Goal: Find specific page/section: Find specific page/section

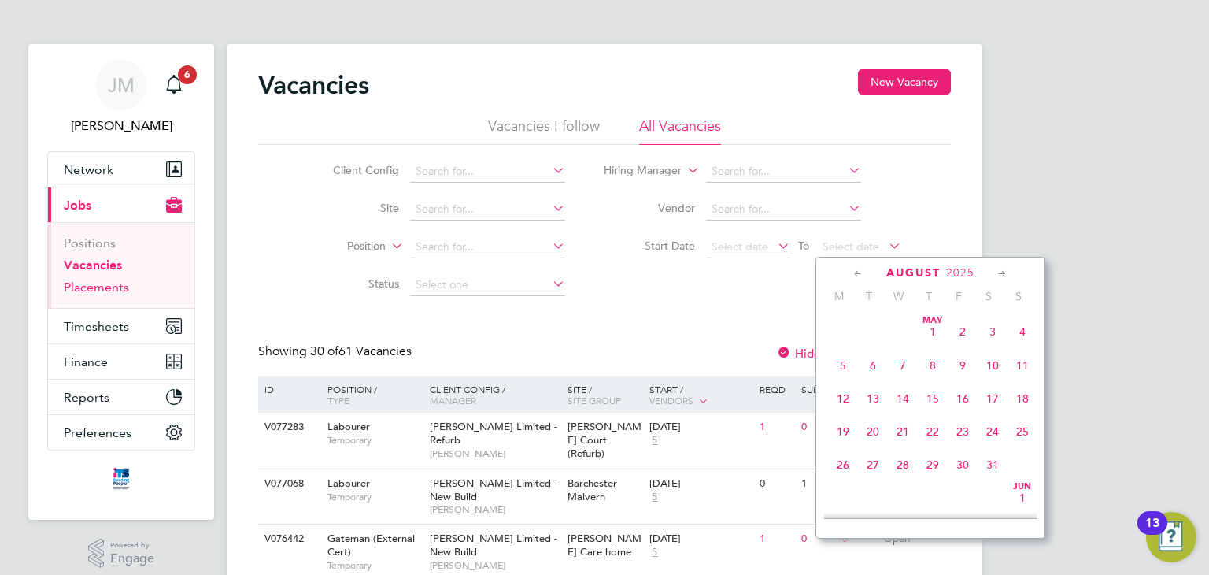
scroll to position [616, 0]
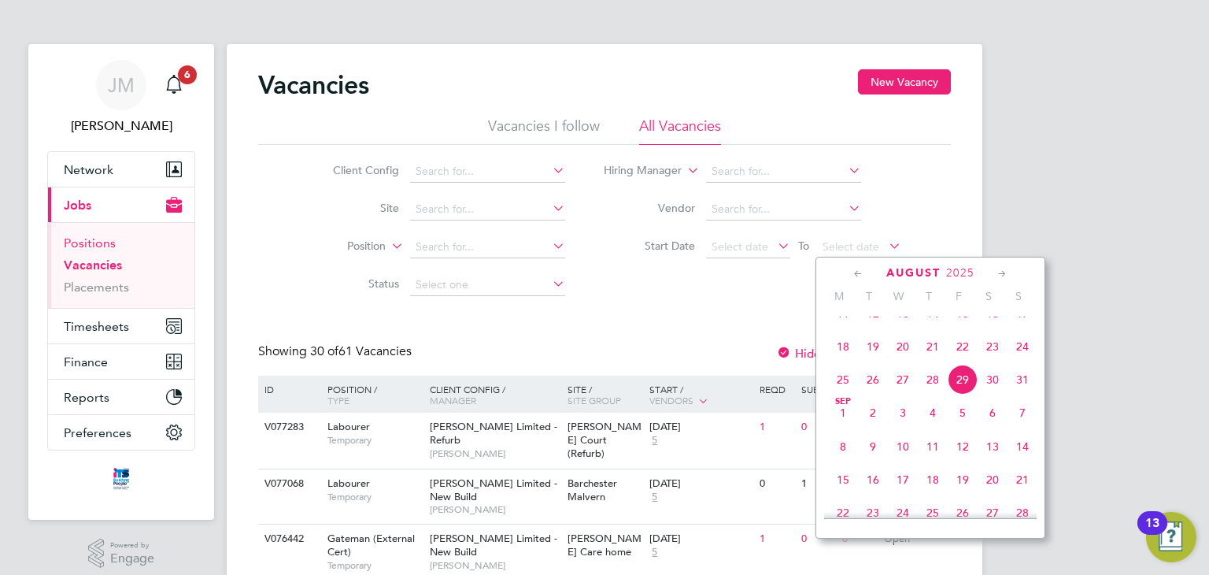
click at [91, 235] on link "Positions" at bounding box center [90, 242] width 52 height 15
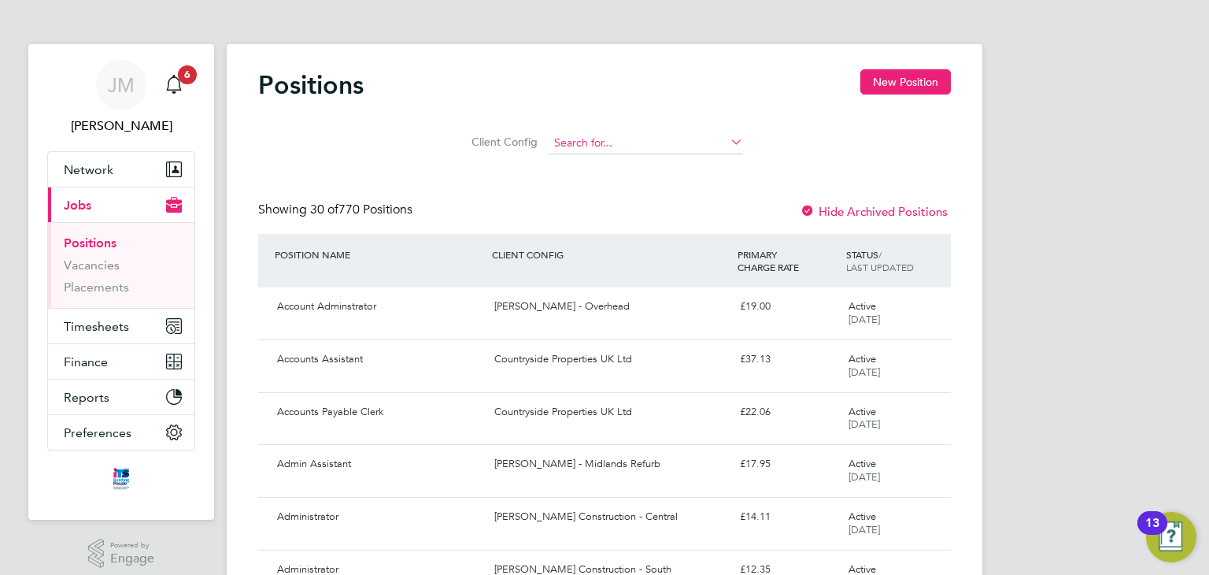
click at [611, 140] on input at bounding box center [646, 143] width 194 height 22
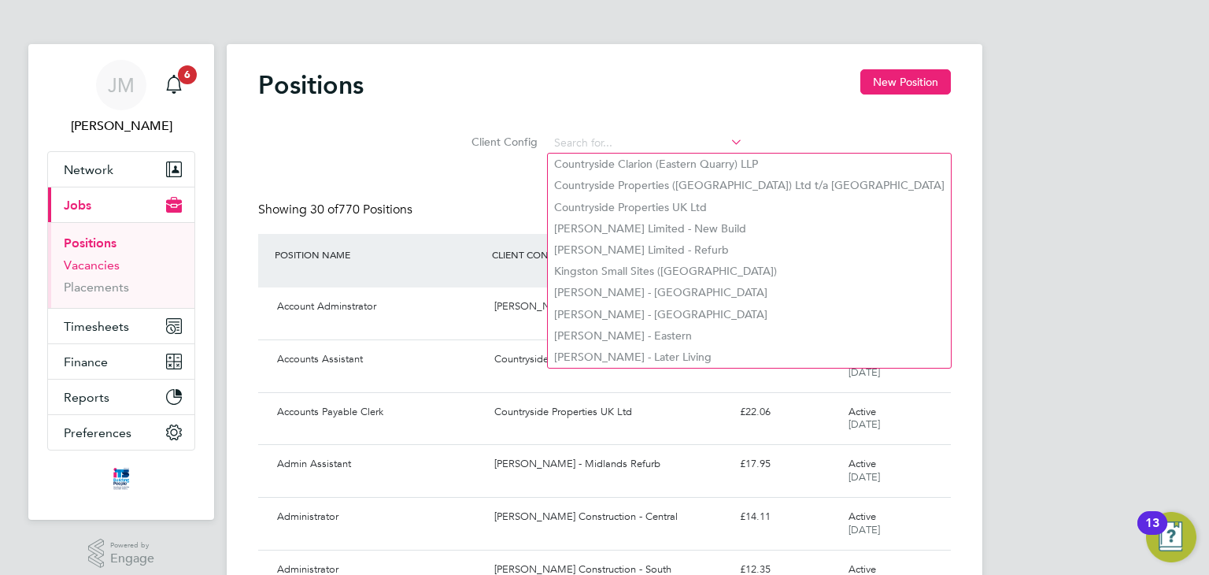
click at [106, 263] on link "Vacancies" at bounding box center [92, 264] width 56 height 15
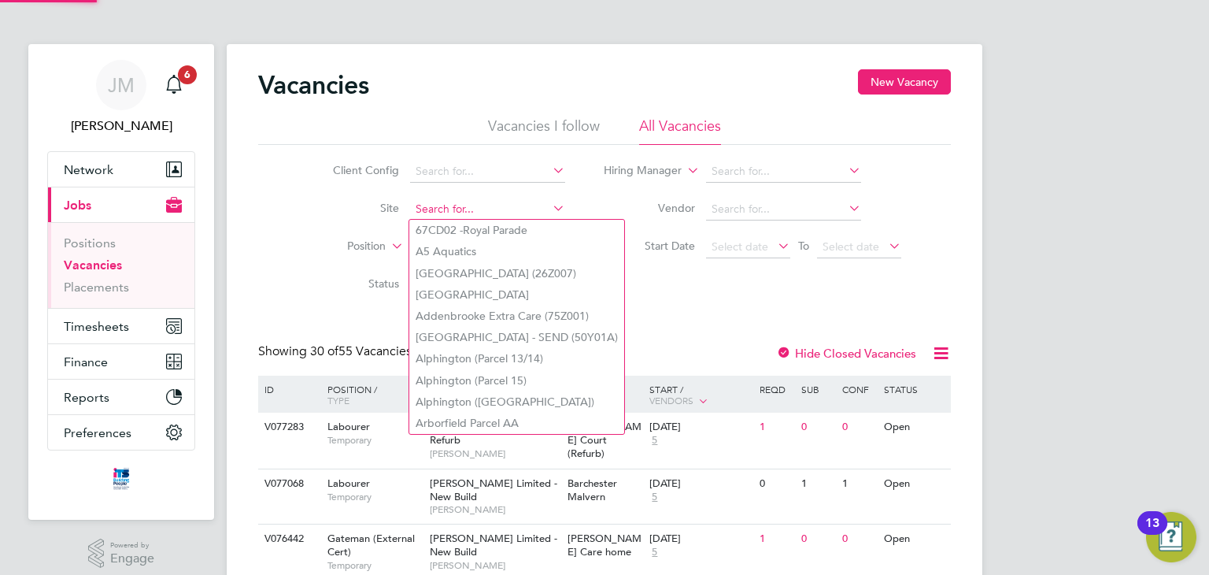
click at [528, 203] on input at bounding box center [487, 209] width 155 height 22
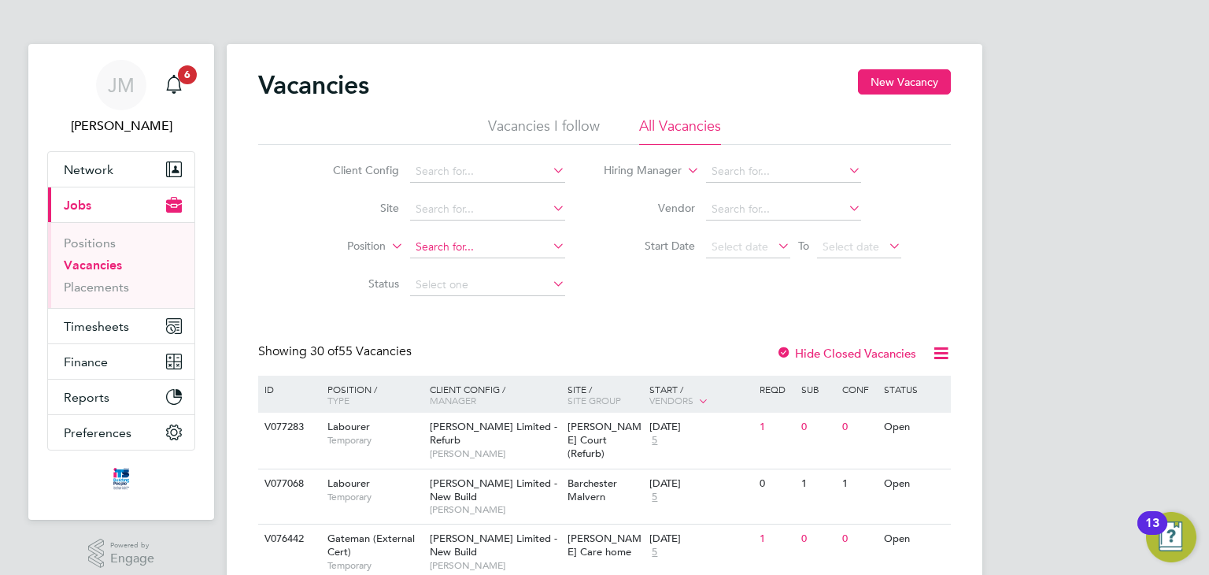
click at [515, 252] on input at bounding box center [487, 247] width 155 height 22
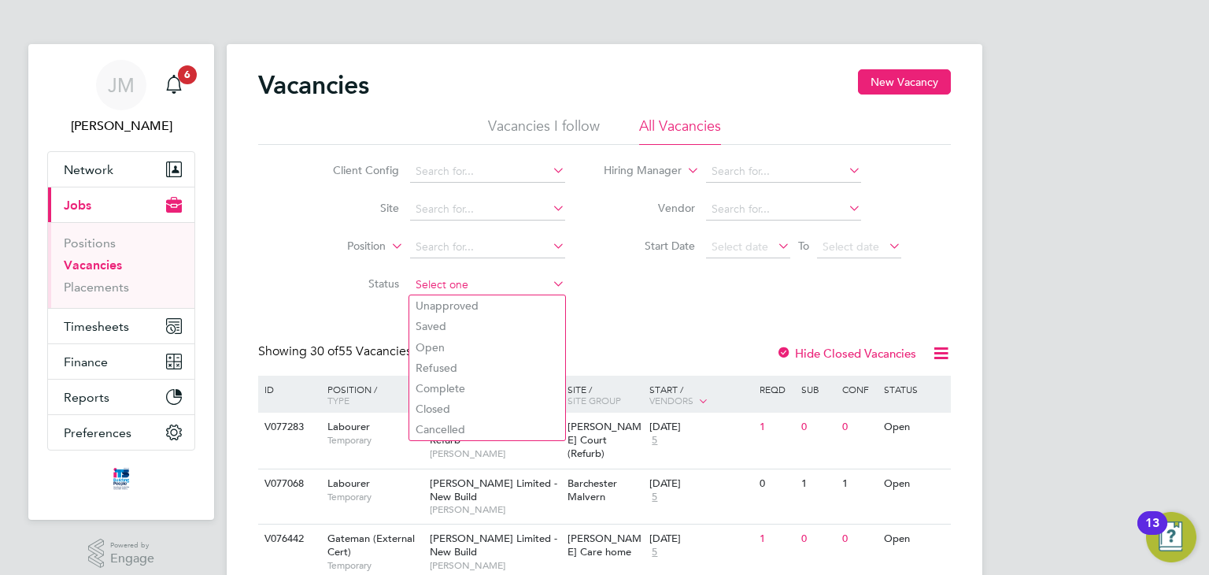
click at [465, 291] on input at bounding box center [487, 285] width 155 height 22
click at [280, 297] on div "Client Config Site Position Status Hiring Manager Vendor Start Date Select date…" at bounding box center [604, 224] width 693 height 159
